Goal: Information Seeking & Learning: Learn about a topic

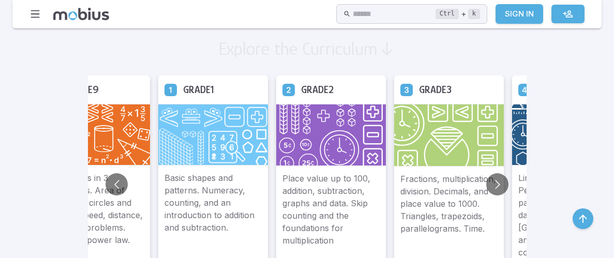
scroll to position [594, 0]
click at [503, 184] on button "Go to next slide" at bounding box center [497, 184] width 22 height 22
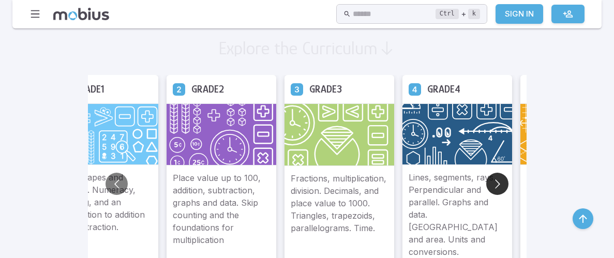
click at [503, 184] on button "Go to next slide" at bounding box center [497, 184] width 22 height 22
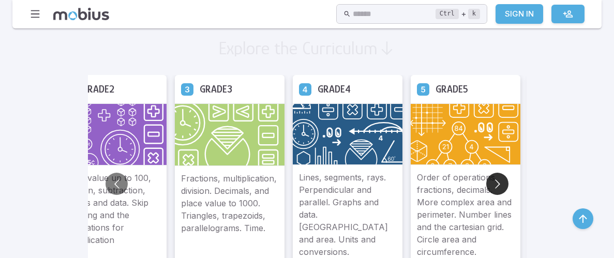
click at [503, 184] on button "Go to next slide" at bounding box center [497, 184] width 22 height 22
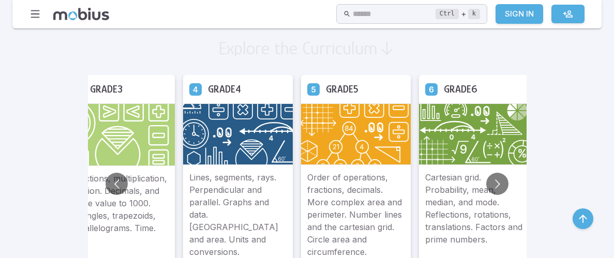
click at [472, 149] on img at bounding box center [474, 134] width 110 height 62
click at [452, 87] on h5 "Grade 6" at bounding box center [461, 89] width 34 height 16
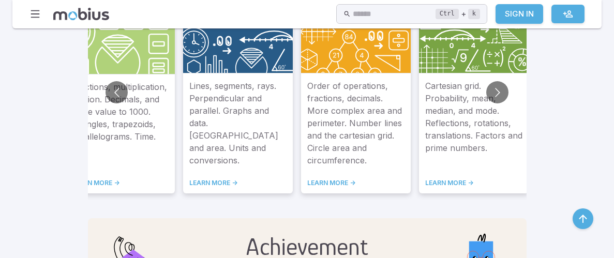
scroll to position [686, 0]
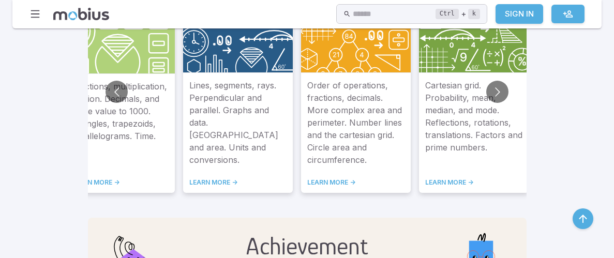
click at [447, 180] on link "LEARN MORE ->" at bounding box center [473, 182] width 97 height 8
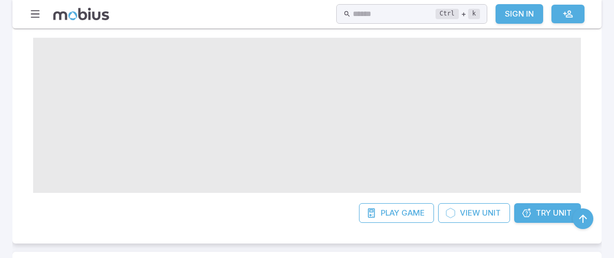
click at [536, 217] on span "Try" at bounding box center [543, 212] width 15 height 11
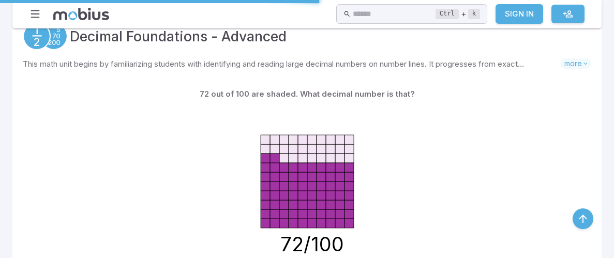
scroll to position [732, 0]
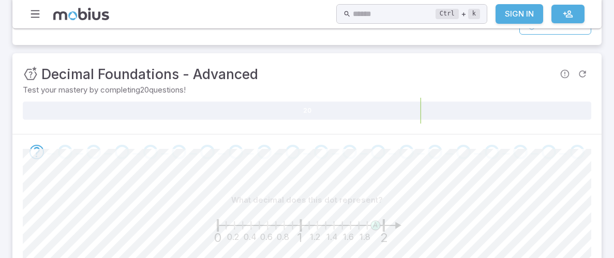
scroll to position [186, 0]
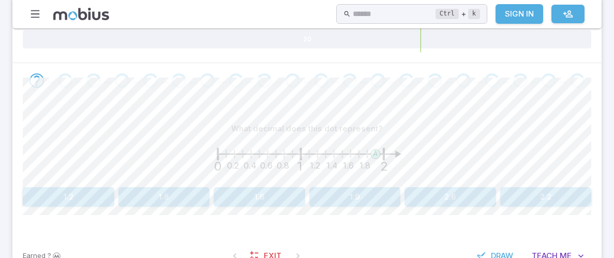
click at [342, 189] on button "1.9" at bounding box center [355, 197] width 92 height 20
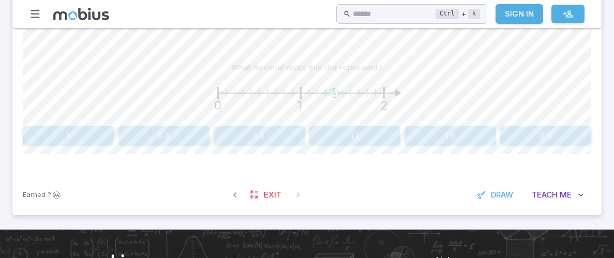
scroll to position [234, 0]
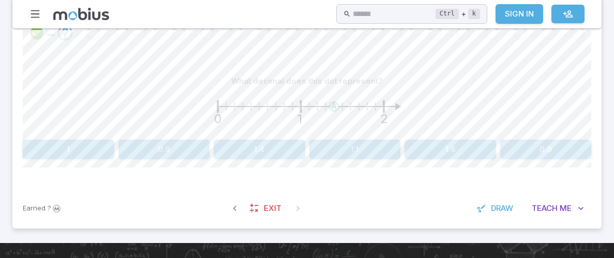
click at [234, 154] on button "1.4" at bounding box center [260, 150] width 92 height 20
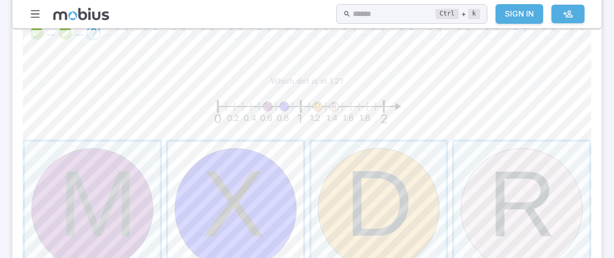
click at [264, 203] on span "button" at bounding box center [235, 209] width 135 height 135
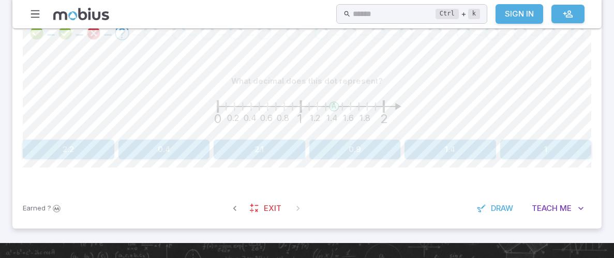
scroll to position [362, 0]
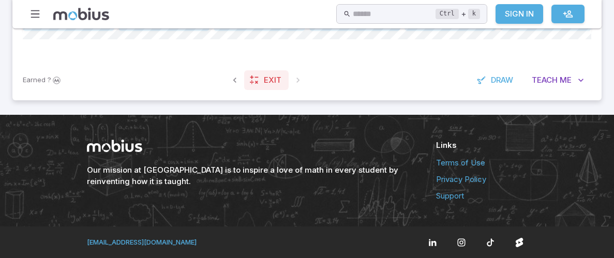
click at [258, 78] on icon at bounding box center [254, 80] width 10 height 10
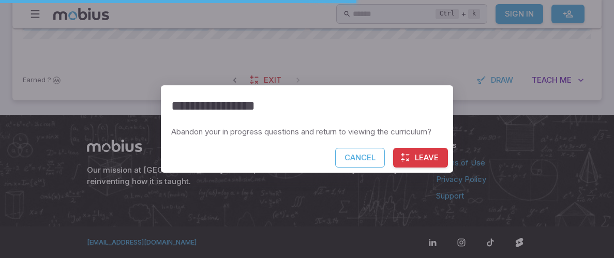
click at [255, 151] on div "**********" at bounding box center [307, 129] width 614 height 258
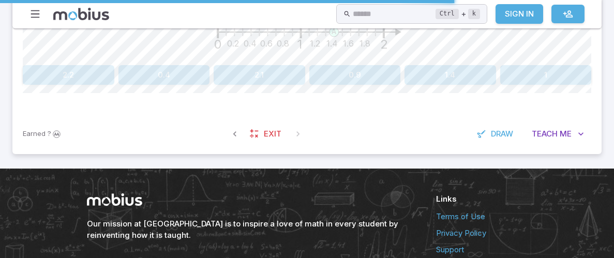
scroll to position [308, 0]
click at [264, 133] on span "Exit" at bounding box center [273, 133] width 18 height 11
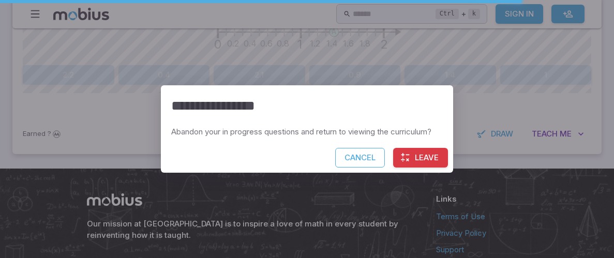
click at [407, 159] on icon "button" at bounding box center [405, 158] width 10 height 10
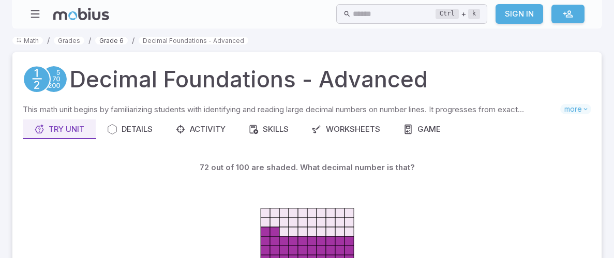
click at [112, 40] on link "Grade 6" at bounding box center [111, 41] width 33 height 8
